Goal: Task Accomplishment & Management: Use online tool/utility

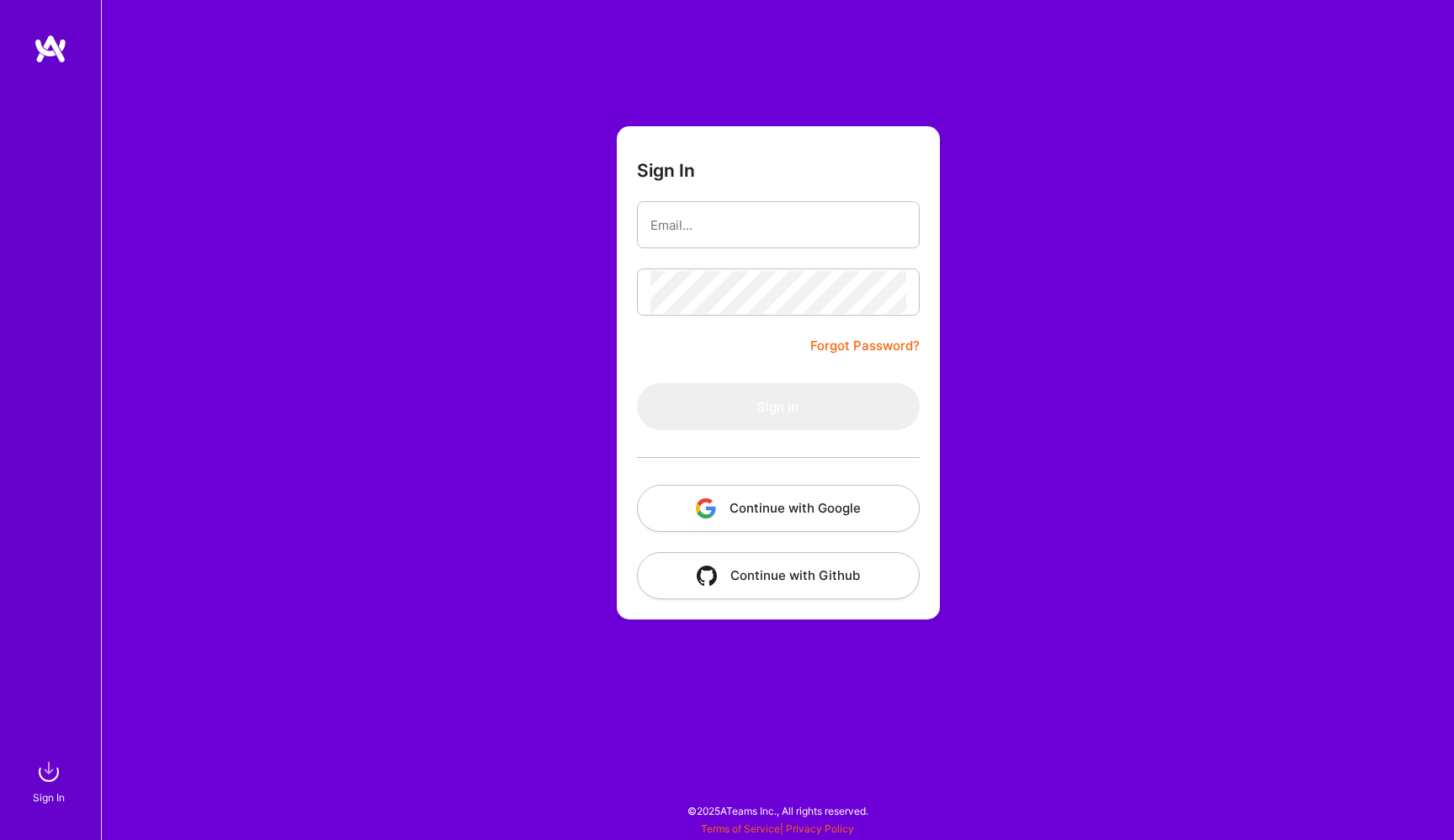
click at [836, 509] on button "Continue with Google" at bounding box center [778, 508] width 283 height 47
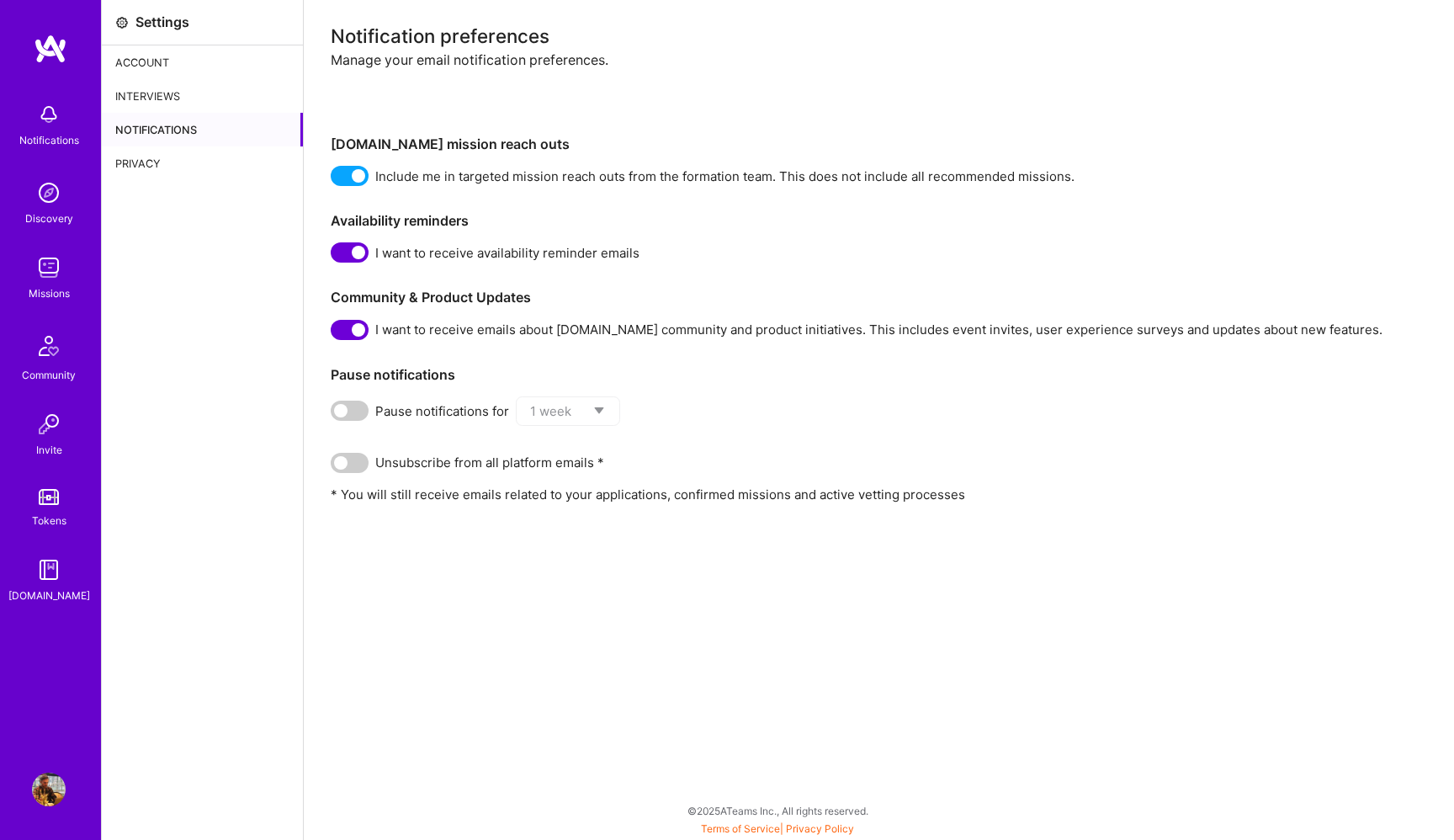
click at [77, 181] on link "Discovery" at bounding box center [48, 200] width 104 height 51
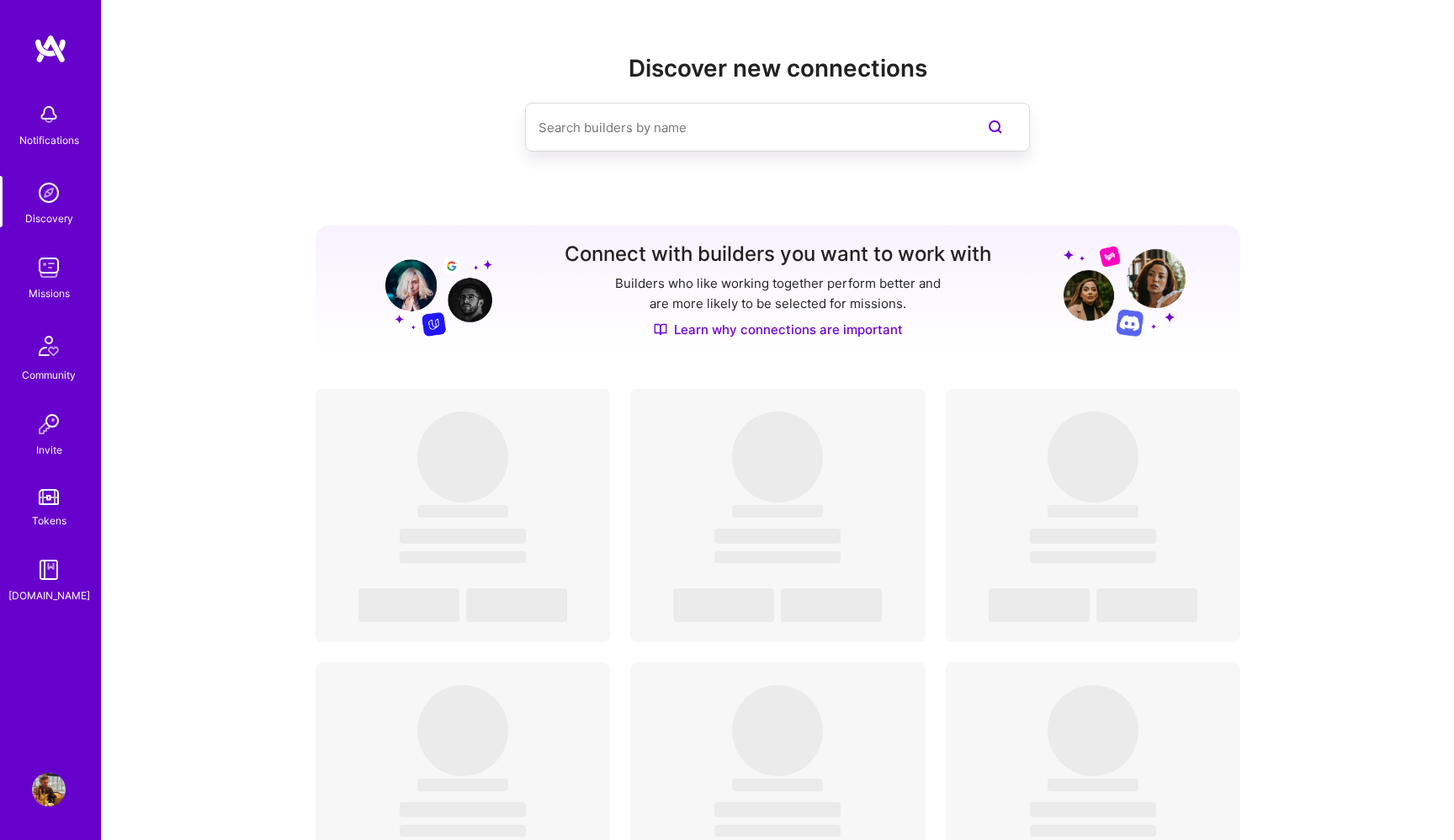
click at [57, 136] on div "Notifications" at bounding box center [49, 139] width 59 height 18
click at [57, 276] on img at bounding box center [48, 267] width 33 height 33
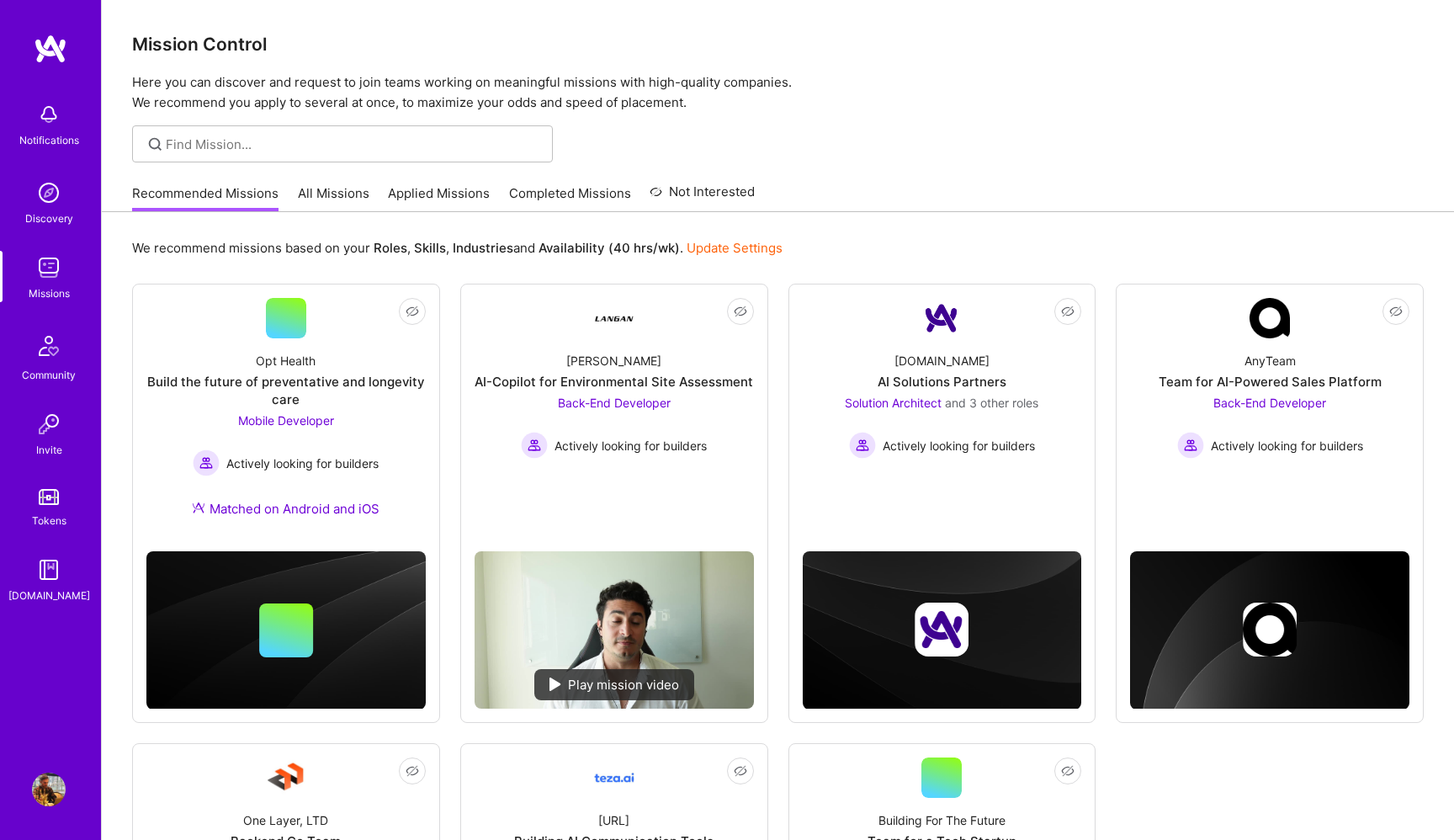
click at [332, 194] on link "All Missions" at bounding box center [333, 199] width 71 height 28
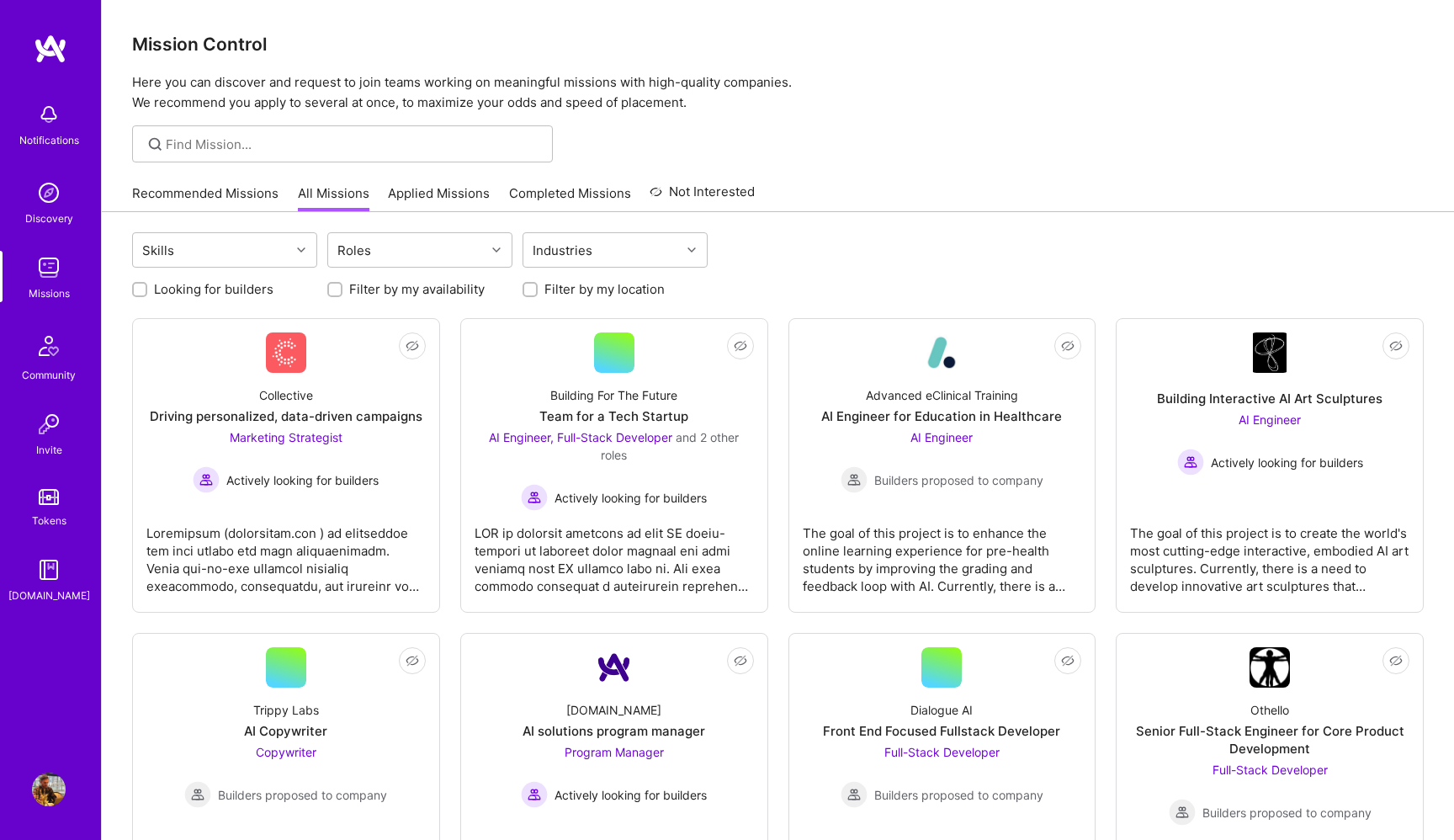
click at [220, 293] on label "Looking for builders" at bounding box center [214, 289] width 120 height 18
click at [148, 293] on input "Looking for builders" at bounding box center [141, 290] width 12 height 12
checkbox input "true"
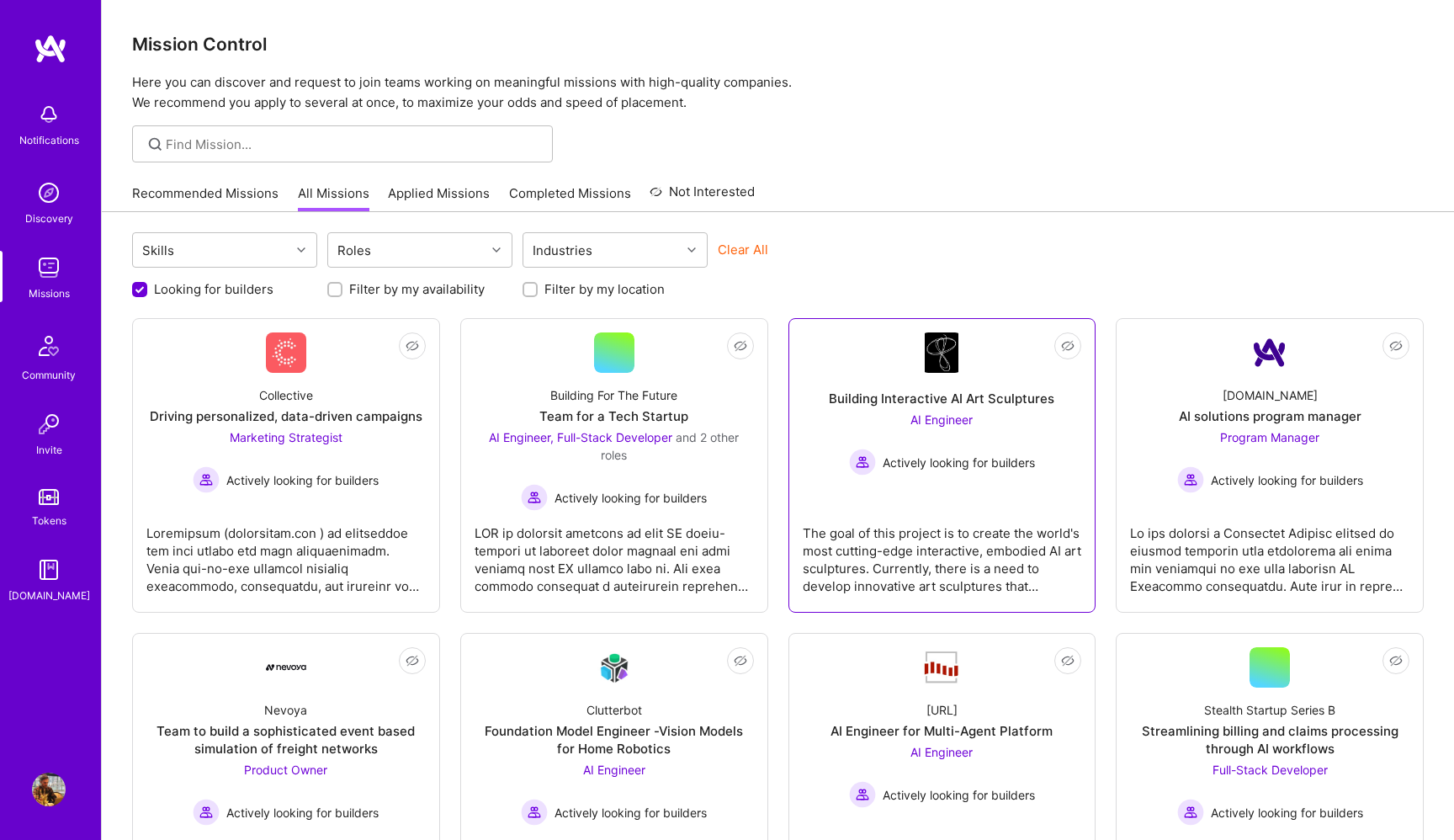
click at [941, 436] on div "AI Engineer Actively looking for builders" at bounding box center [942, 443] width 186 height 65
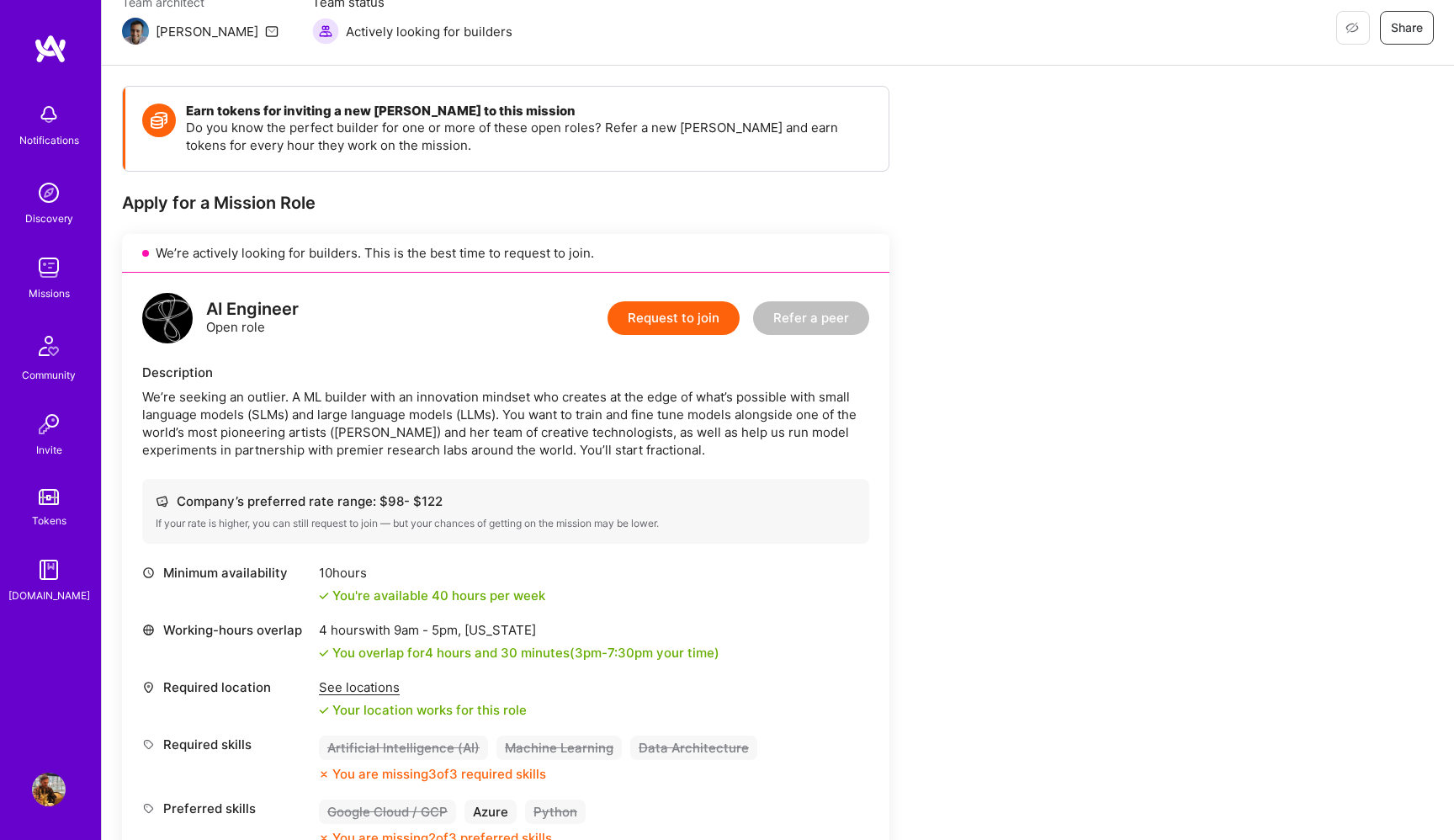
scroll to position [168, 0]
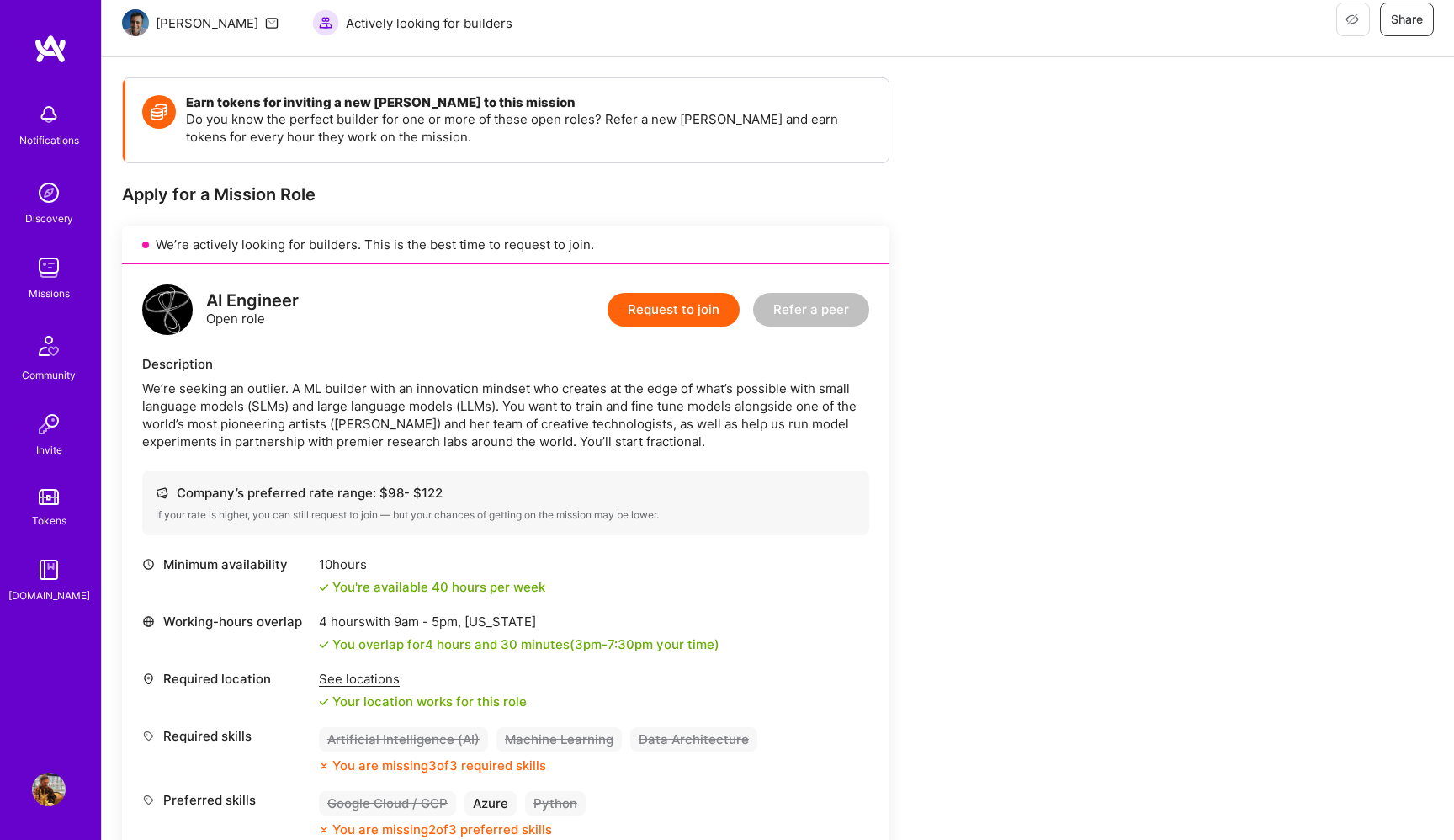
click at [335, 426] on div "We’re seeking an outlier. A ML builder with an innovation mindset who creates a…" at bounding box center [505, 415] width 727 height 71
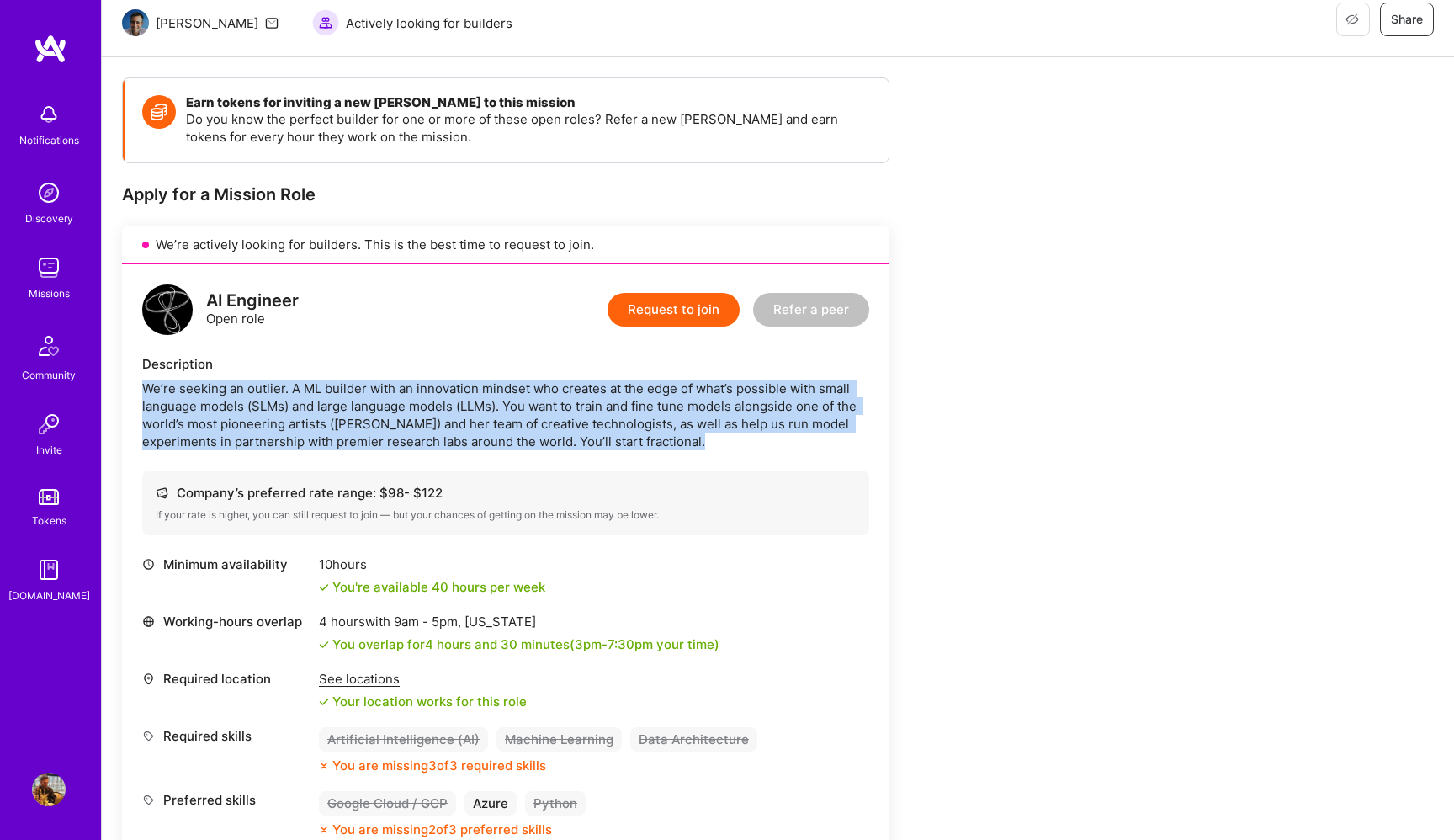
click at [335, 426] on div "We’re seeking an outlier. A ML builder with an innovation mindset who creates a…" at bounding box center [505, 415] width 727 height 71
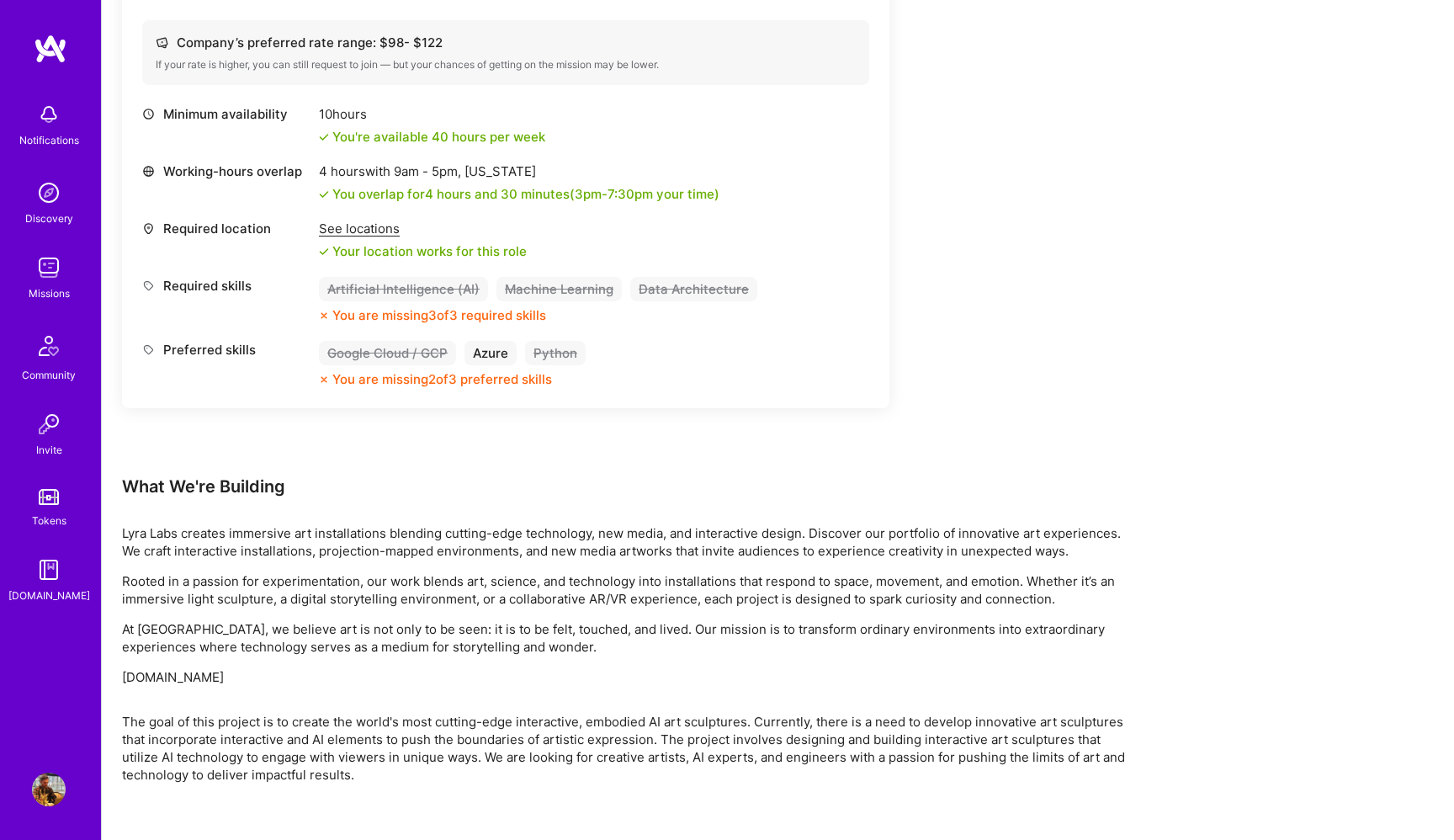
scroll to position [637, 0]
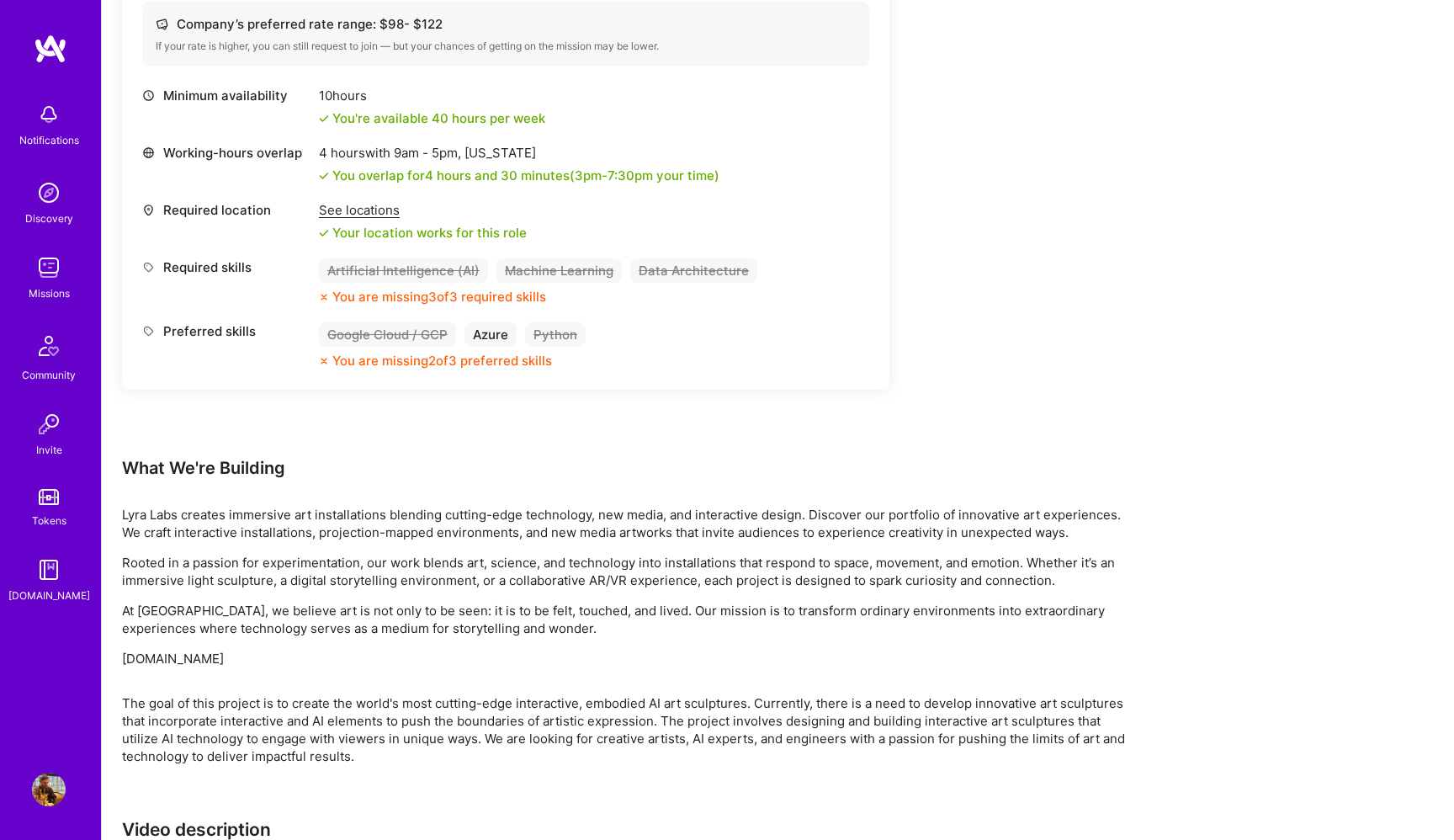
click at [487, 609] on p "At [GEOGRAPHIC_DATA], we believe art is not only to be seen: it is to be felt, …" at bounding box center [627, 619] width 1010 height 35
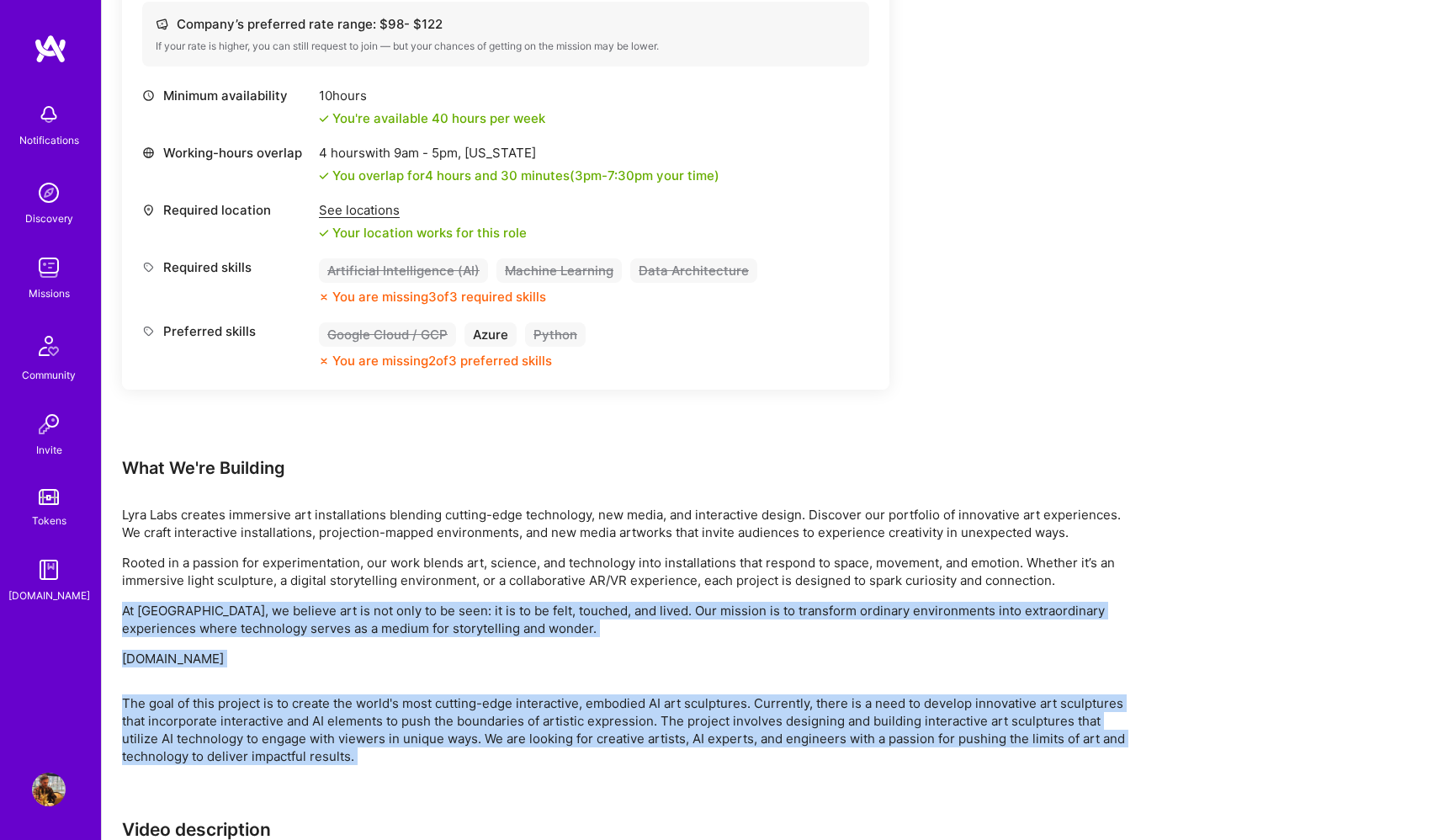
drag, startPoint x: 487, startPoint y: 609, endPoint x: 525, endPoint y: 747, distance: 143.1
click at [525, 747] on div "Earn tokens for inviting a new [PERSON_NAME] to this mission Do you know the pe…" at bounding box center [627, 391] width 1010 height 1564
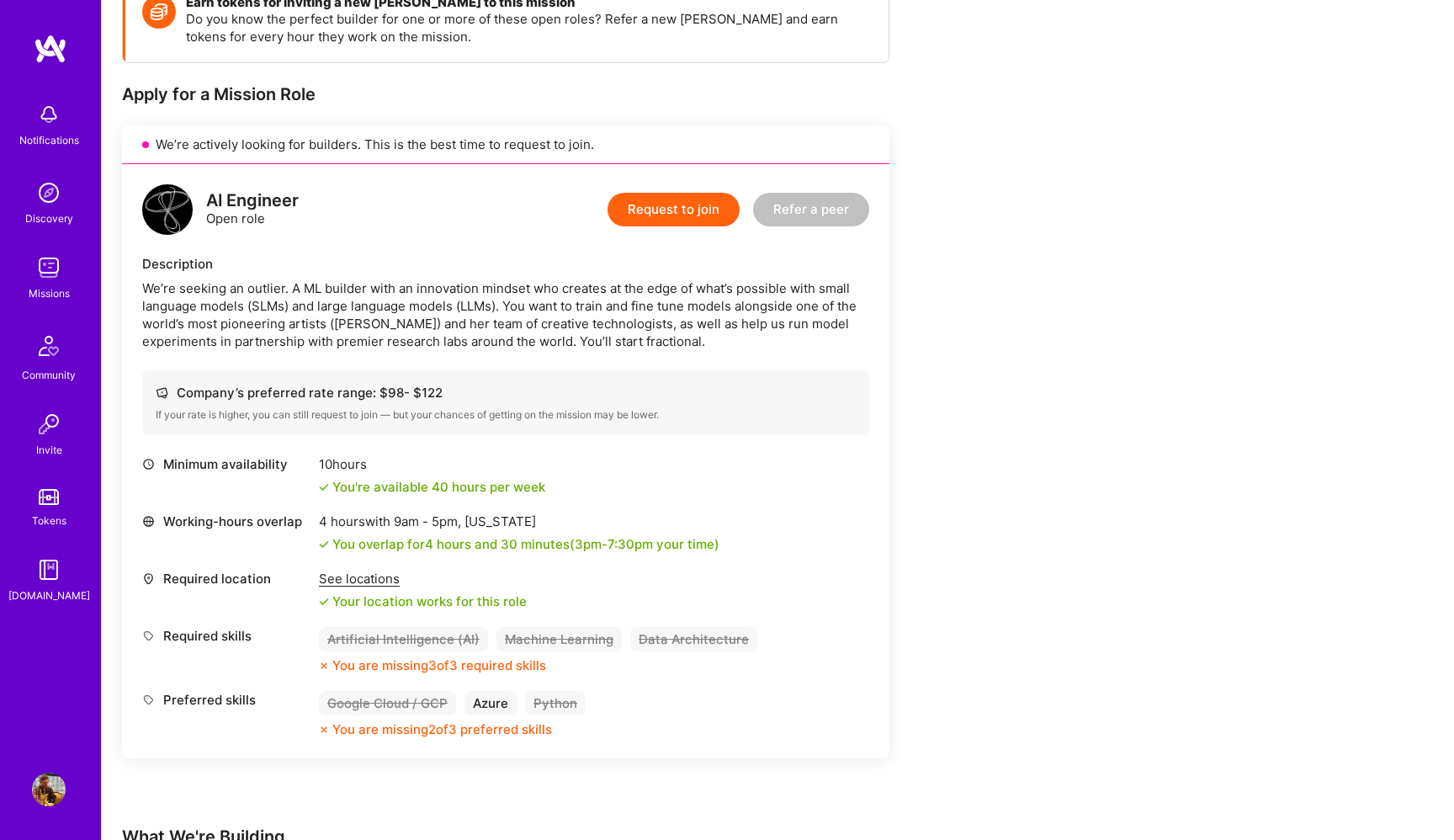
scroll to position [0, 0]
